Goal: Transaction & Acquisition: Purchase product/service

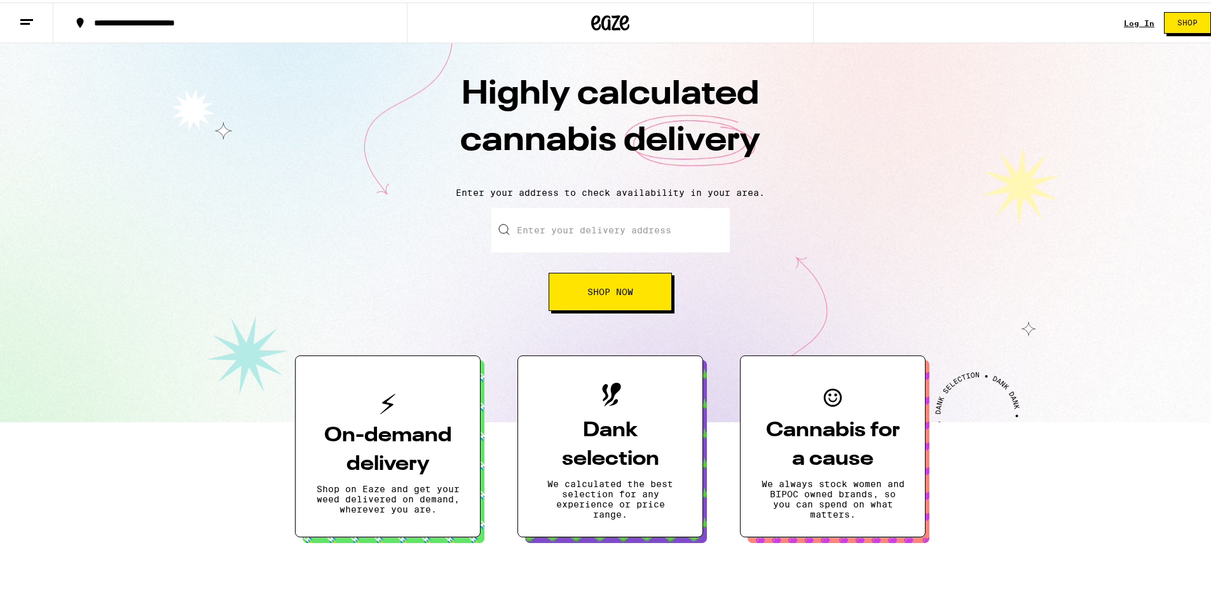
click at [548, 233] on input "Enter your delivery address" at bounding box center [611, 227] width 238 height 45
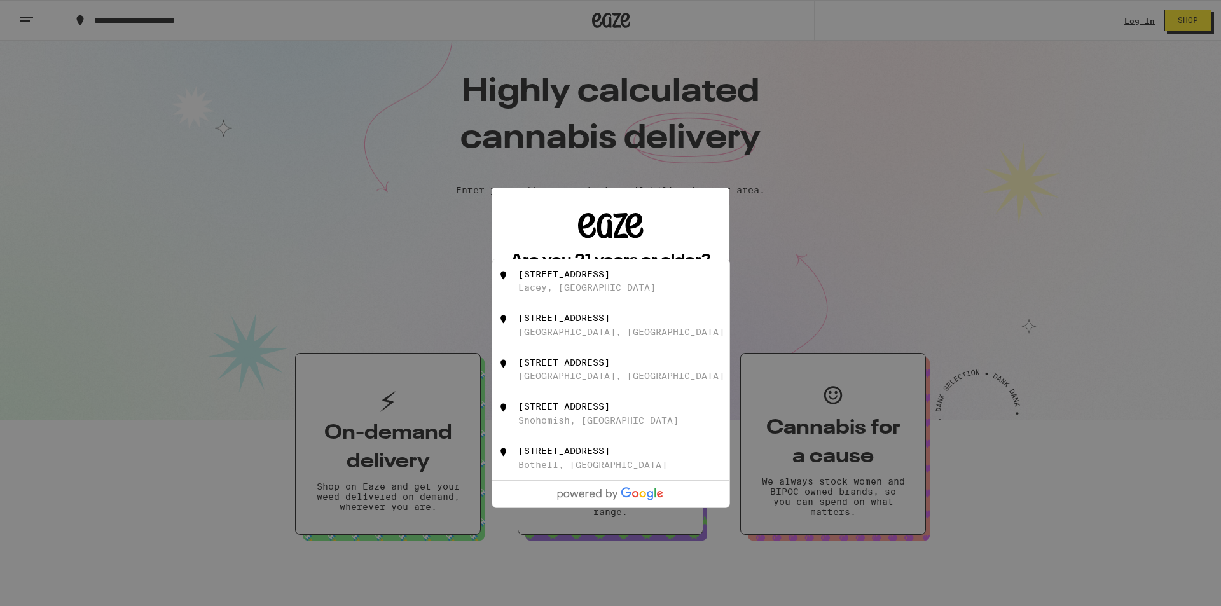
click at [548, 279] on div "[STREET_ADDRESS]" at bounding box center [564, 274] width 92 height 10
type input "[STREET_ADDRESS][PERSON_NAME]"
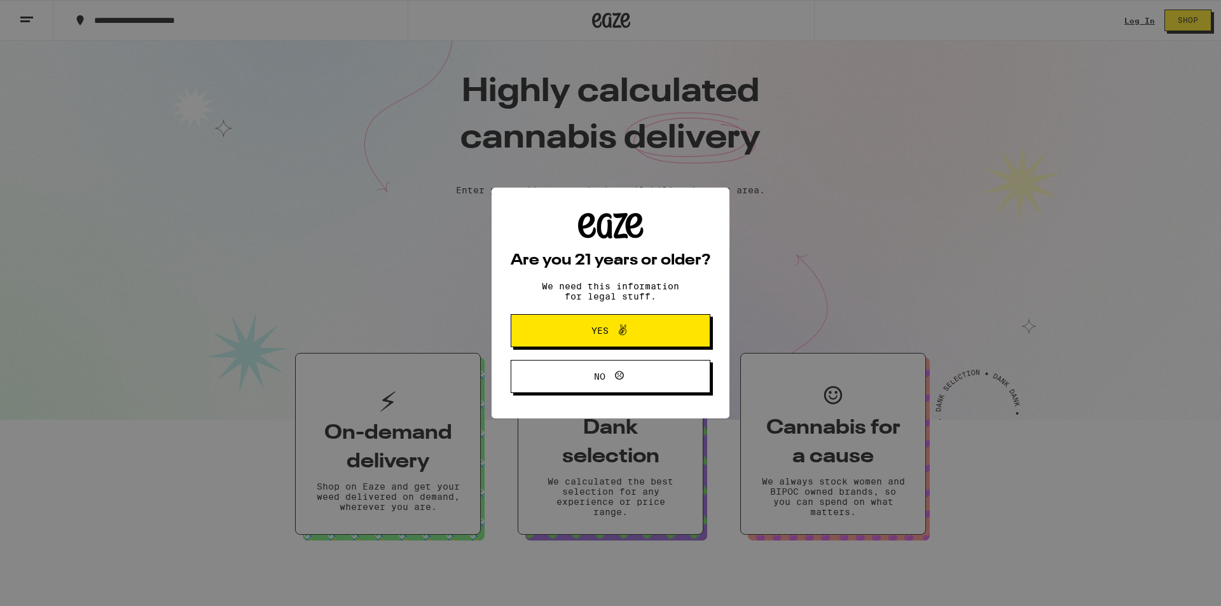
click at [590, 333] on span "Yes" at bounding box center [610, 330] width 97 height 17
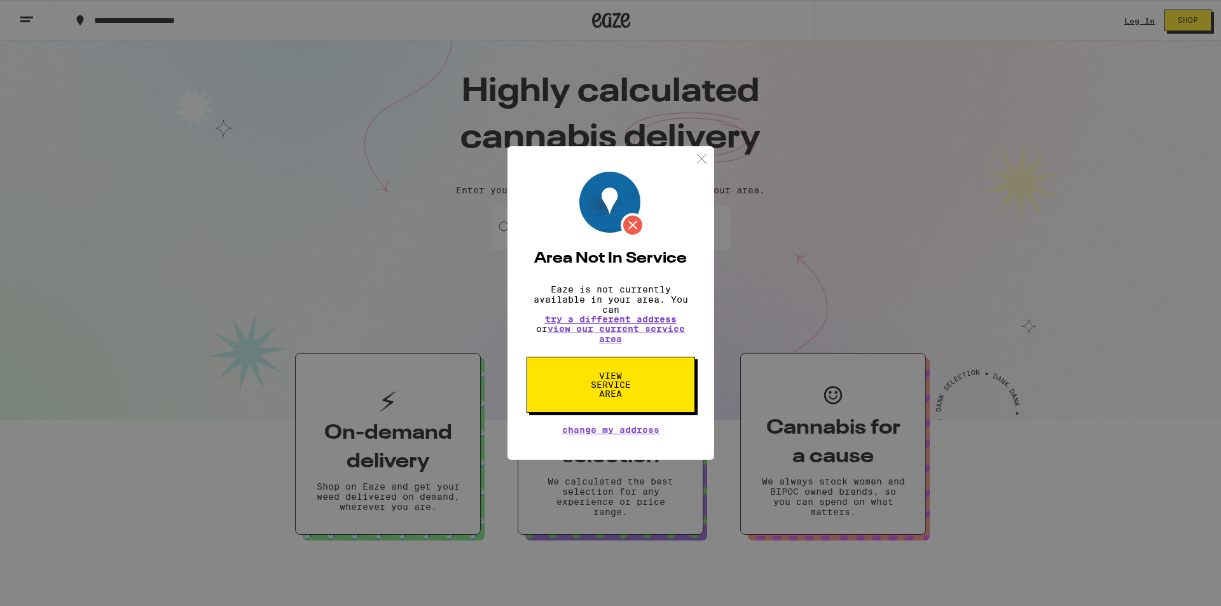
click at [703, 155] on img at bounding box center [702, 159] width 16 height 16
